Goal: Communication & Community: Share content

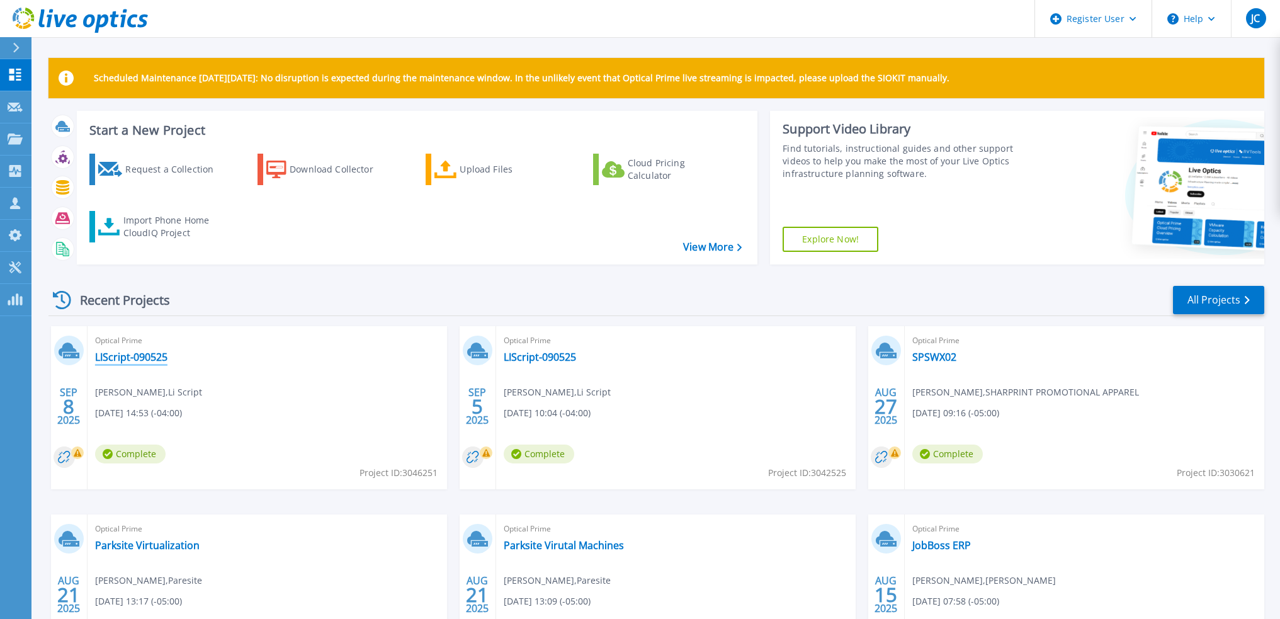
click at [159, 357] on link "LIScript-090525" at bounding box center [131, 357] width 72 height 13
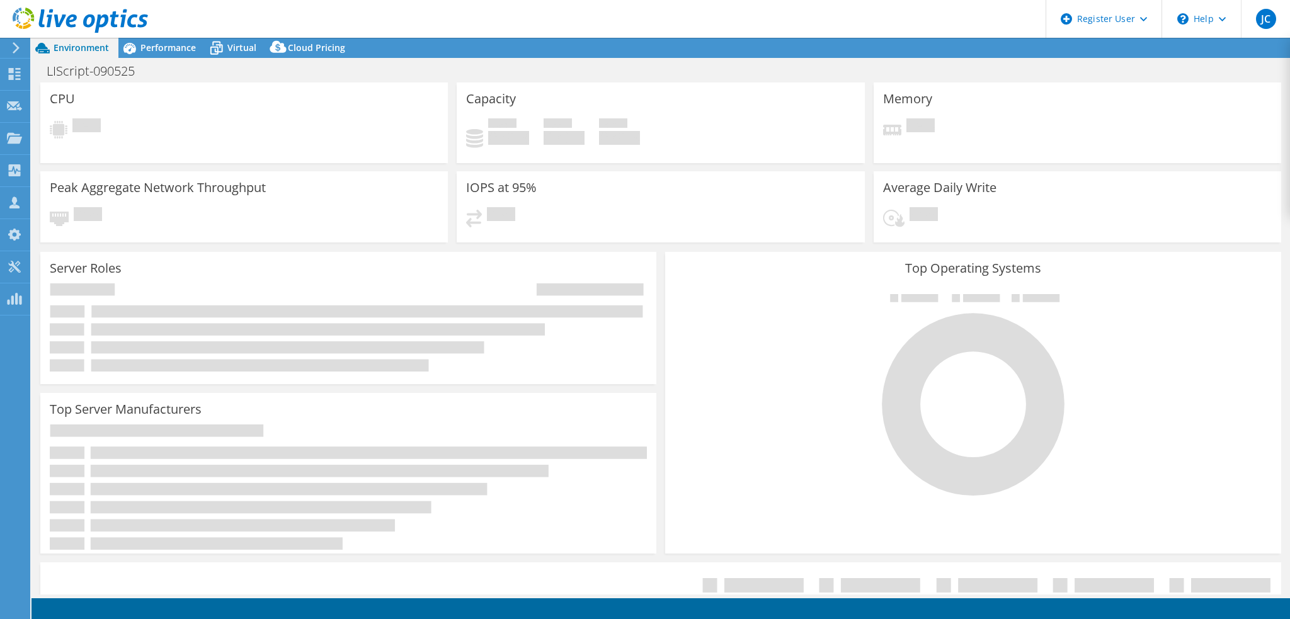
select select "USD"
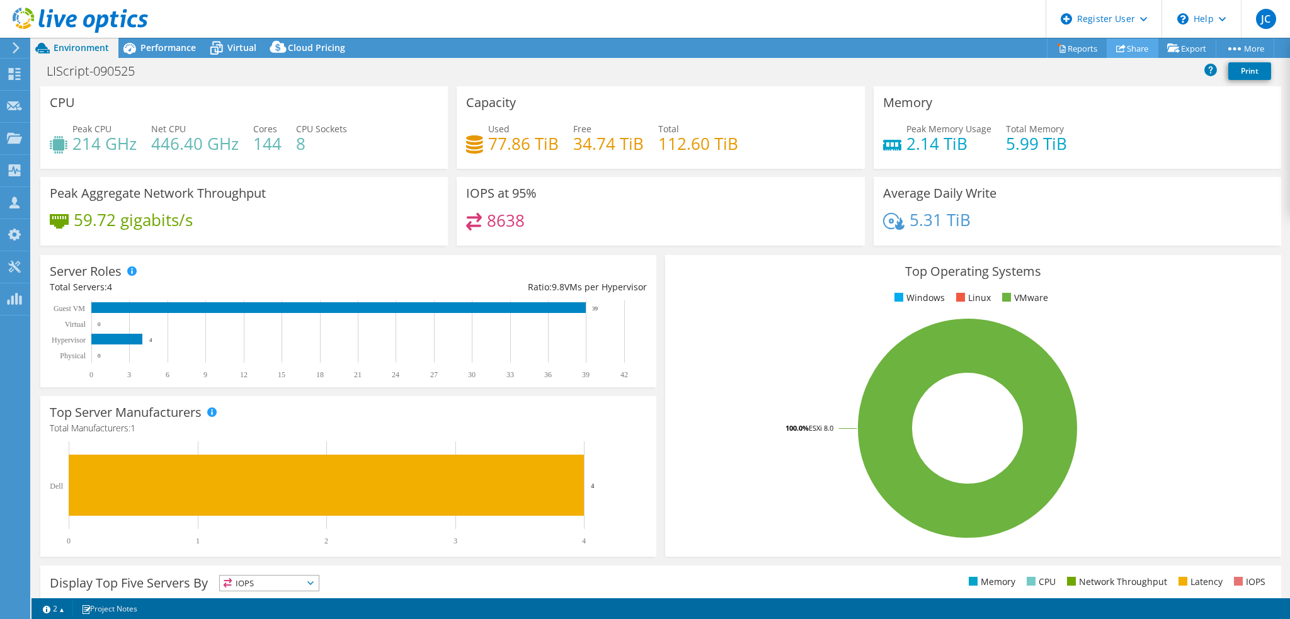
click at [1140, 45] on link "Share" at bounding box center [1133, 48] width 52 height 20
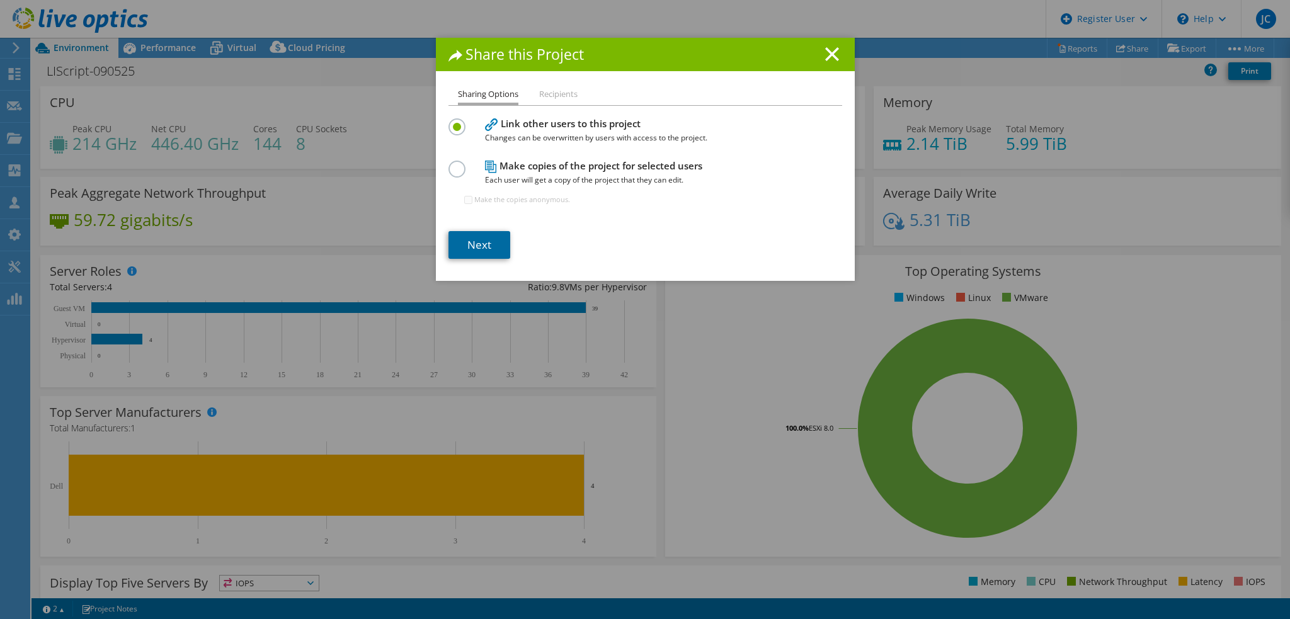
click at [486, 249] on link "Next" at bounding box center [479, 245] width 62 height 28
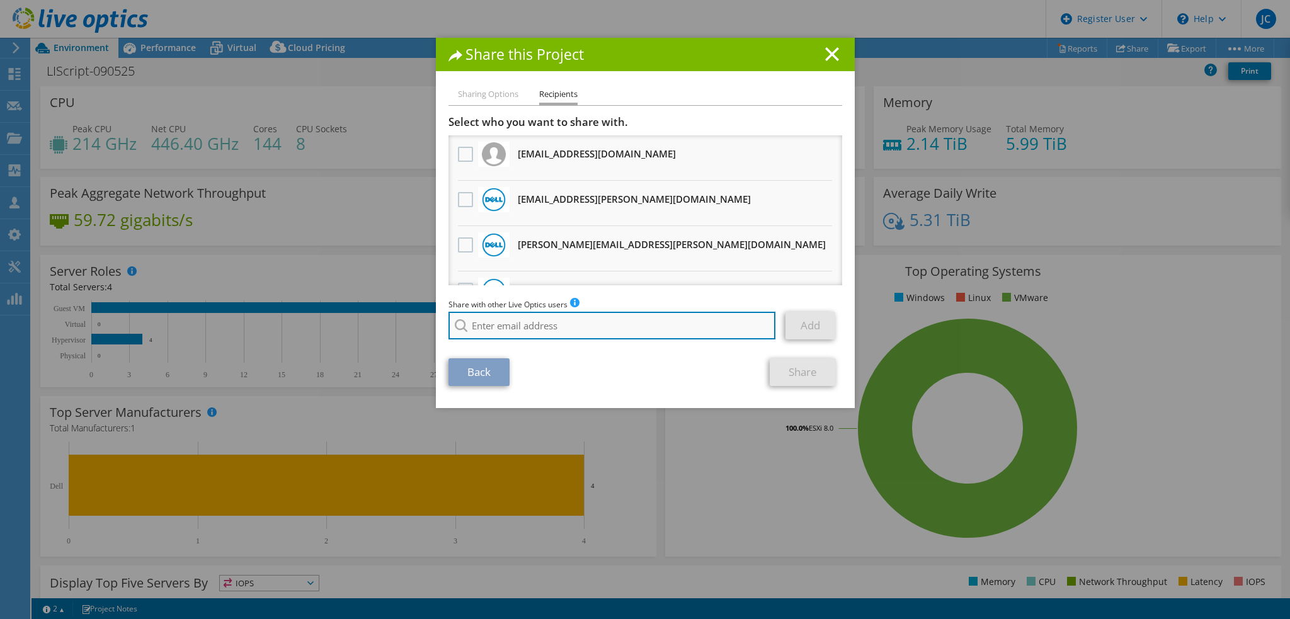
click at [498, 329] on input "search" at bounding box center [612, 326] width 328 height 28
paste input "[PERSON_NAME][EMAIL_ADDRESS][PERSON_NAME][DOMAIN_NAME]"
type input "[PERSON_NAME][EMAIL_ADDRESS][PERSON_NAME][DOMAIN_NAME]"
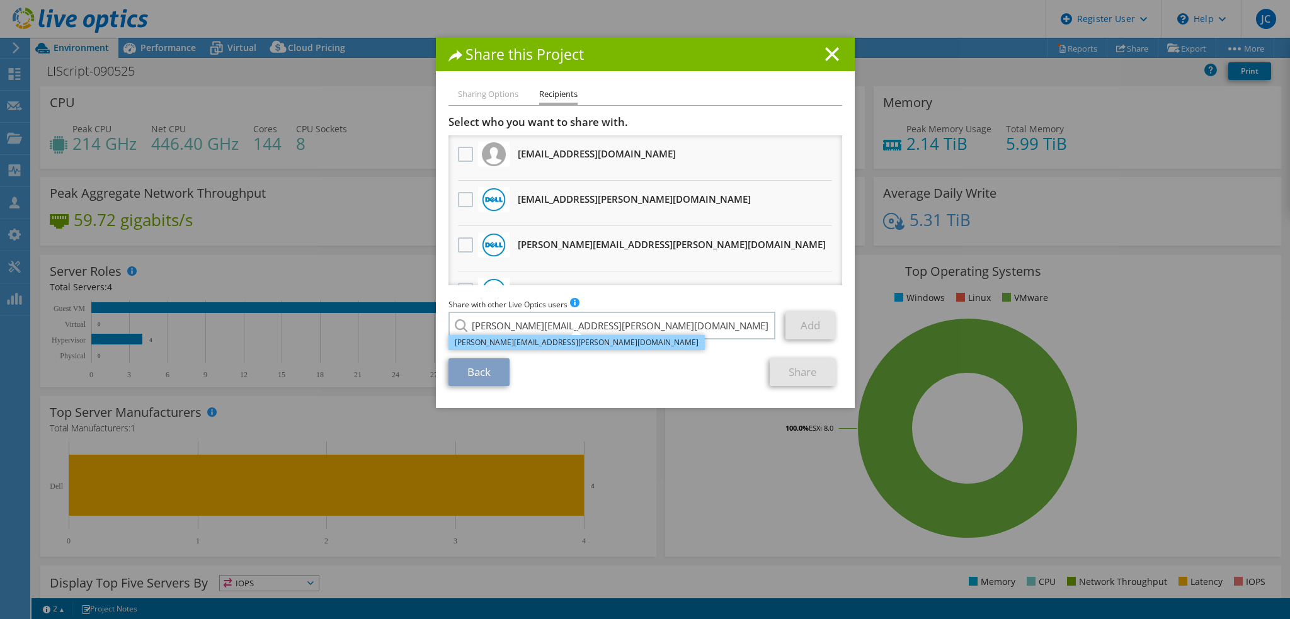
click at [540, 346] on li "[PERSON_NAME][EMAIL_ADDRESS][PERSON_NAME][DOMAIN_NAME]" at bounding box center [576, 342] width 256 height 15
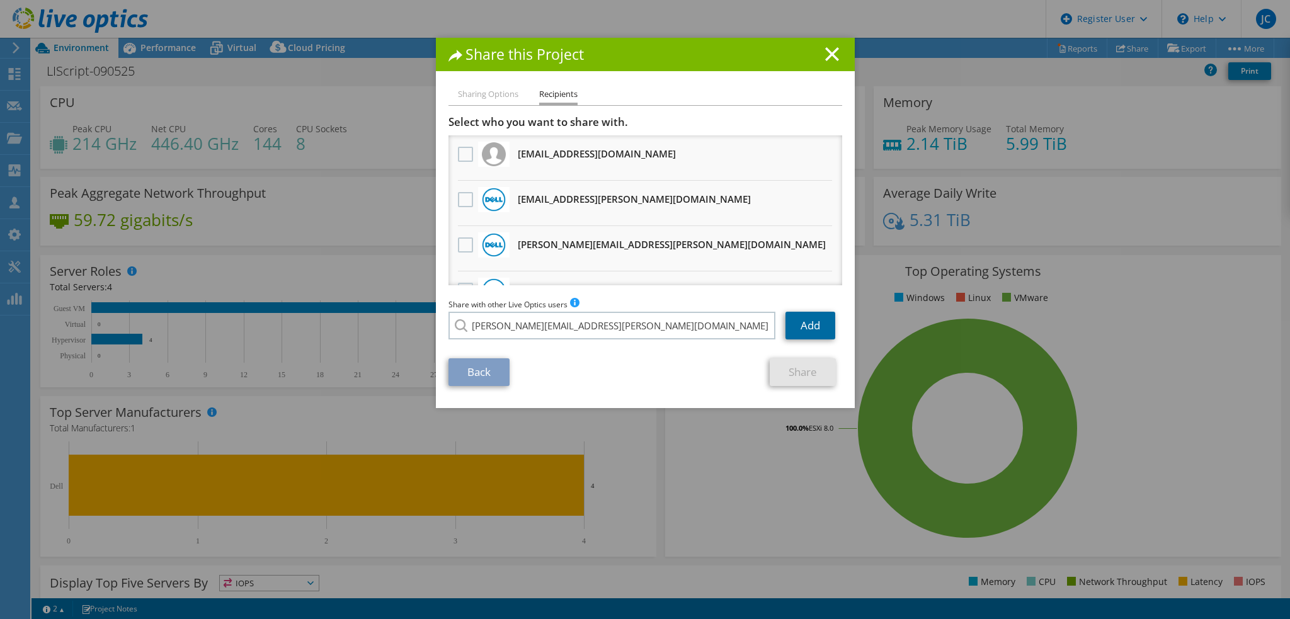
click at [811, 328] on link "Add" at bounding box center [810, 326] width 50 height 28
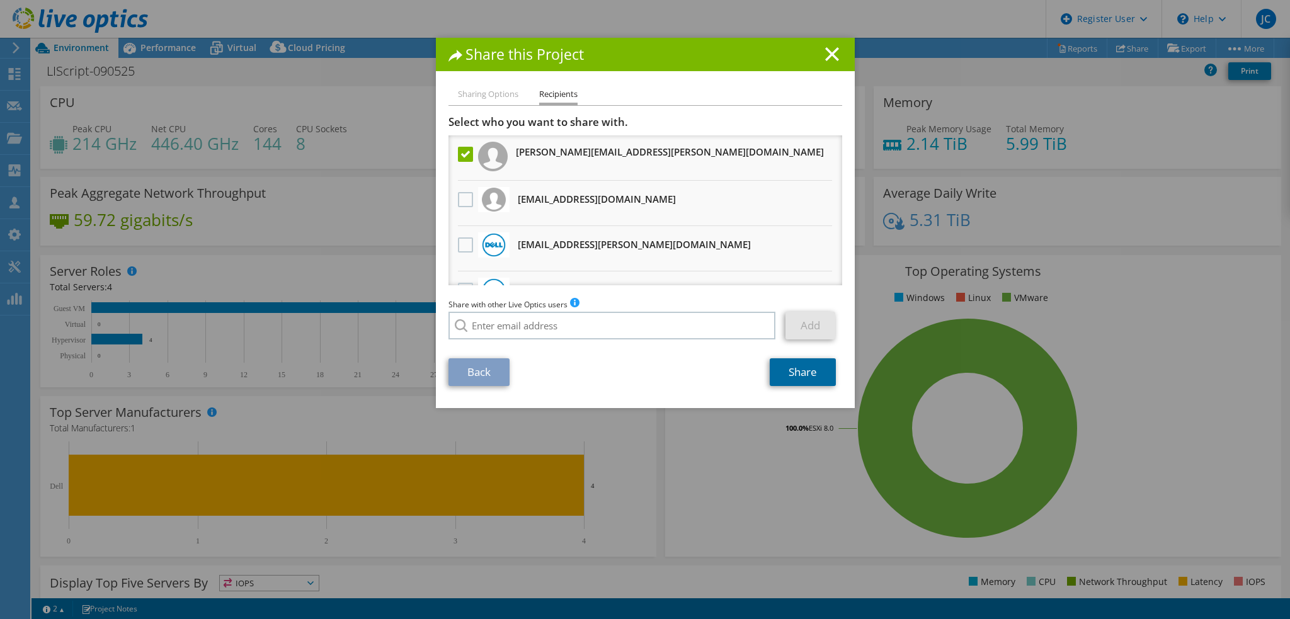
click at [794, 372] on link "Share" at bounding box center [803, 372] width 66 height 28
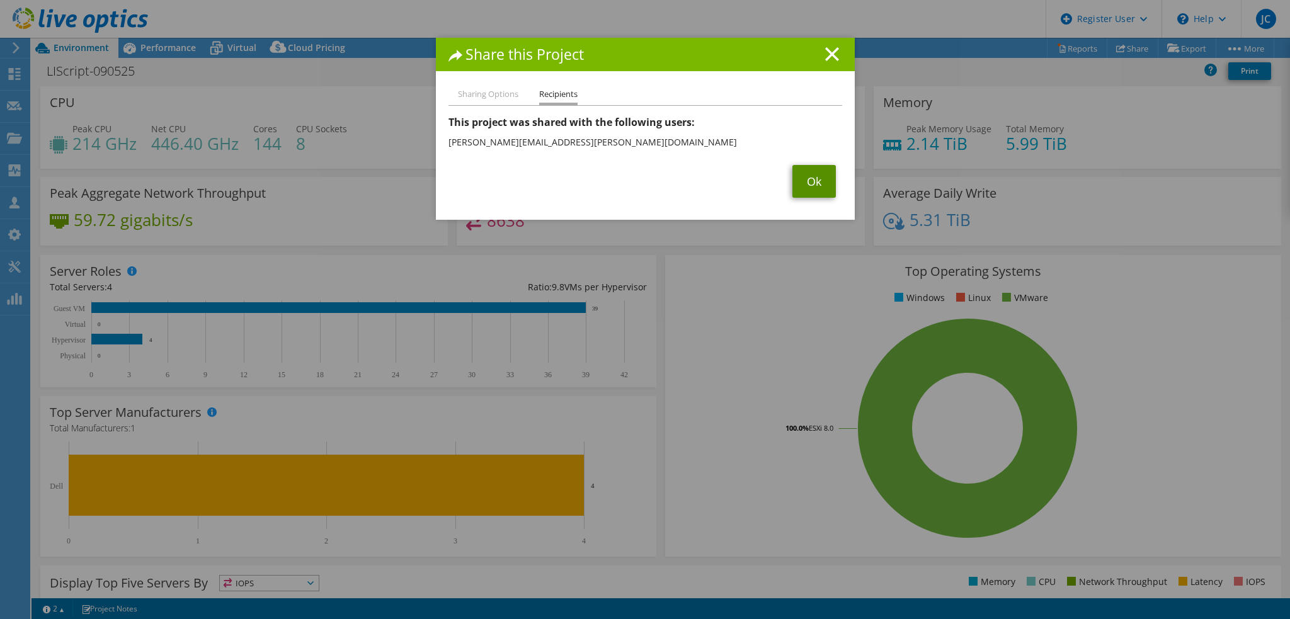
click at [821, 181] on link "Ok" at bounding box center [813, 181] width 43 height 33
